Goal: Find specific page/section: Find specific page/section

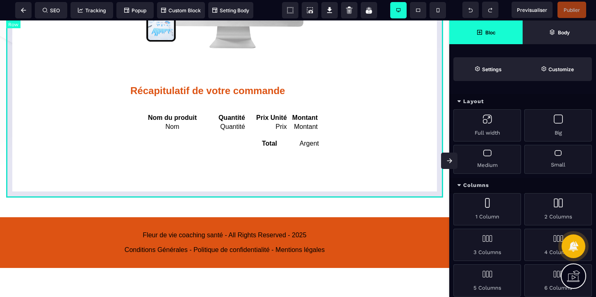
scroll to position [285, 0]
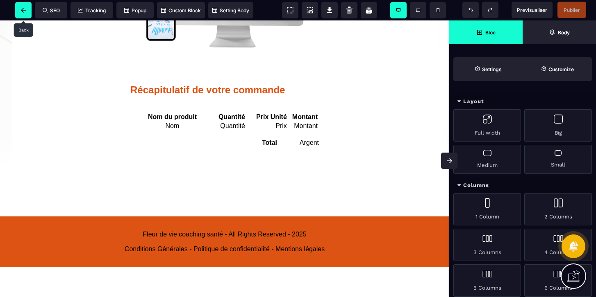
click at [20, 6] on span at bounding box center [23, 10] width 16 height 16
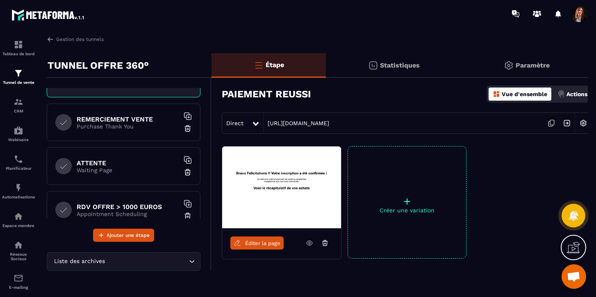
scroll to position [166, 0]
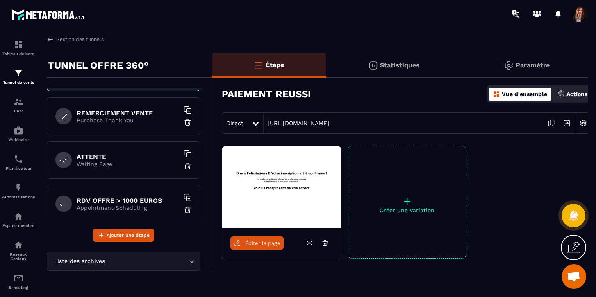
click at [110, 114] on h6 "REMERCIEMENT VENTE" at bounding box center [128, 113] width 102 height 8
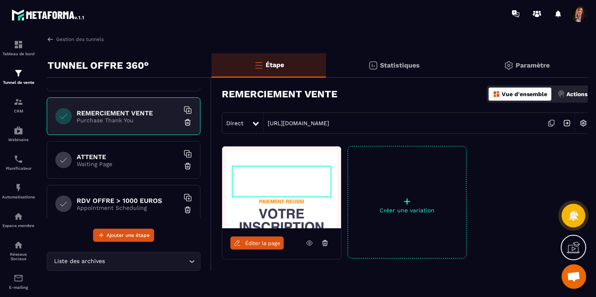
click at [259, 243] on span "Éditer la page" at bounding box center [262, 243] width 35 height 6
